Goal: Task Accomplishment & Management: Use online tool/utility

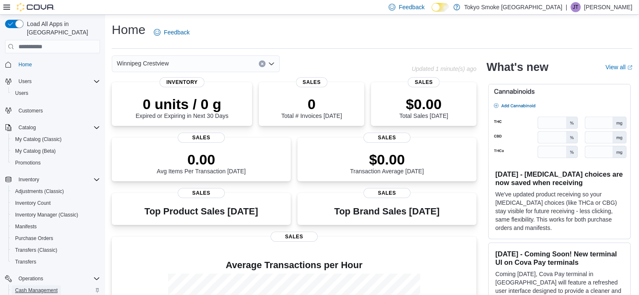
click at [54, 286] on span "Cash Management" at bounding box center [36, 291] width 42 height 10
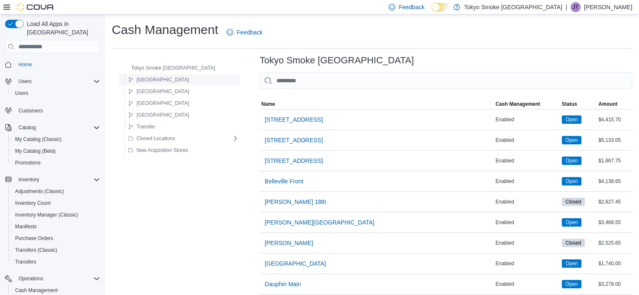
click at [131, 78] on icon "button" at bounding box center [130, 79] width 5 height 5
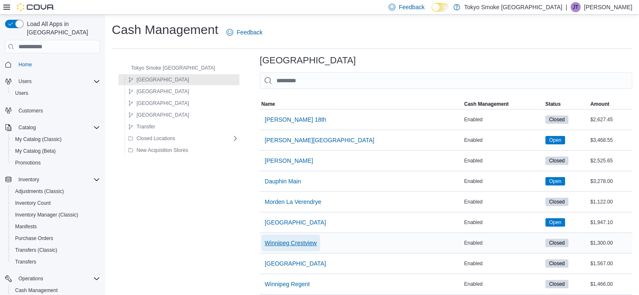
click at [282, 244] on span "Winnipeg Crestview" at bounding box center [291, 243] width 52 height 8
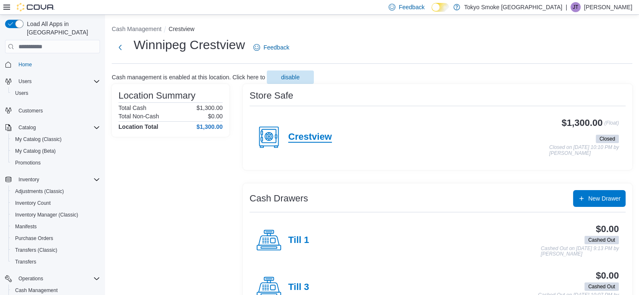
click at [327, 137] on h4 "Crestview" at bounding box center [310, 137] width 44 height 11
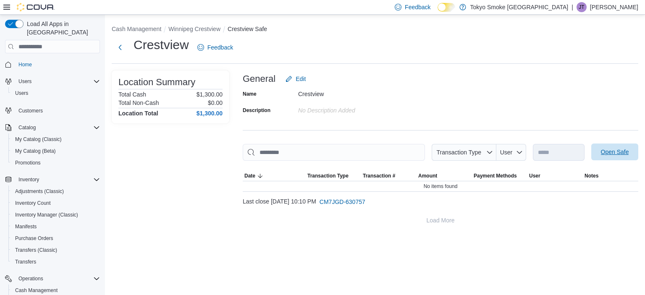
click at [609, 150] on span "Open Safe" at bounding box center [615, 152] width 28 height 8
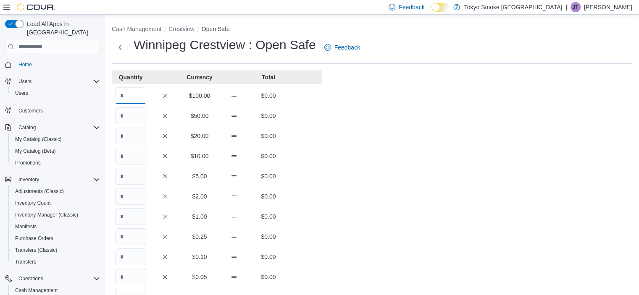
click at [128, 101] on input "Quantity" at bounding box center [130, 95] width 31 height 17
type input "*"
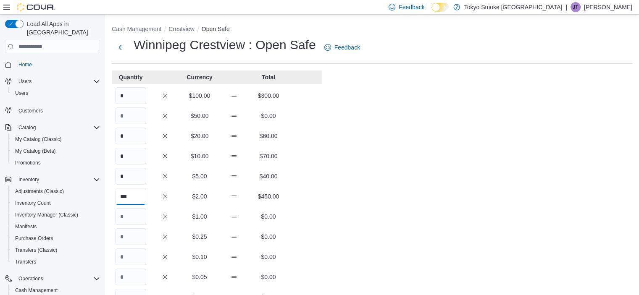
type input "***"
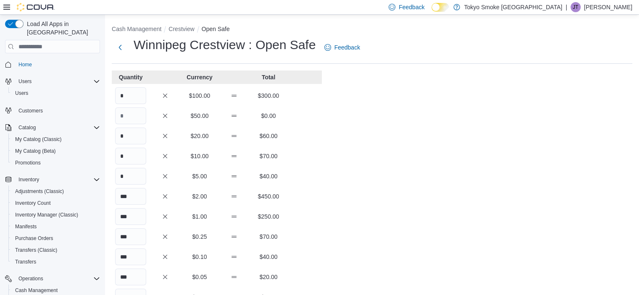
click at [363, 177] on div "Cash Management Crestview Open Safe Winnipeg Crestview : Open Safe Feedback Qua…" at bounding box center [372, 234] width 534 height 438
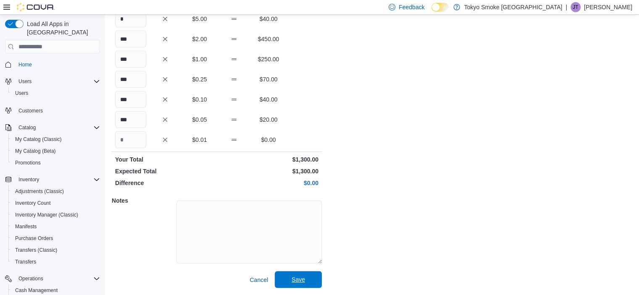
click at [306, 283] on span "Save" at bounding box center [298, 279] width 37 height 17
